Goal: Information Seeking & Learning: Learn about a topic

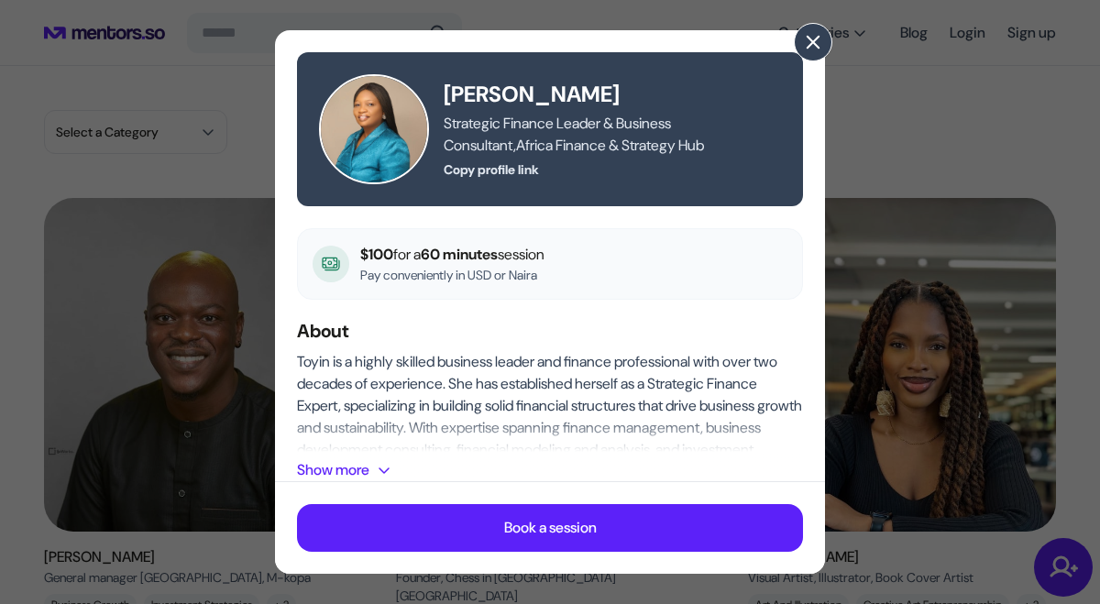
click at [819, 39] on span at bounding box center [813, 42] width 20 height 20
